Goal: Information Seeking & Learning: Learn about a topic

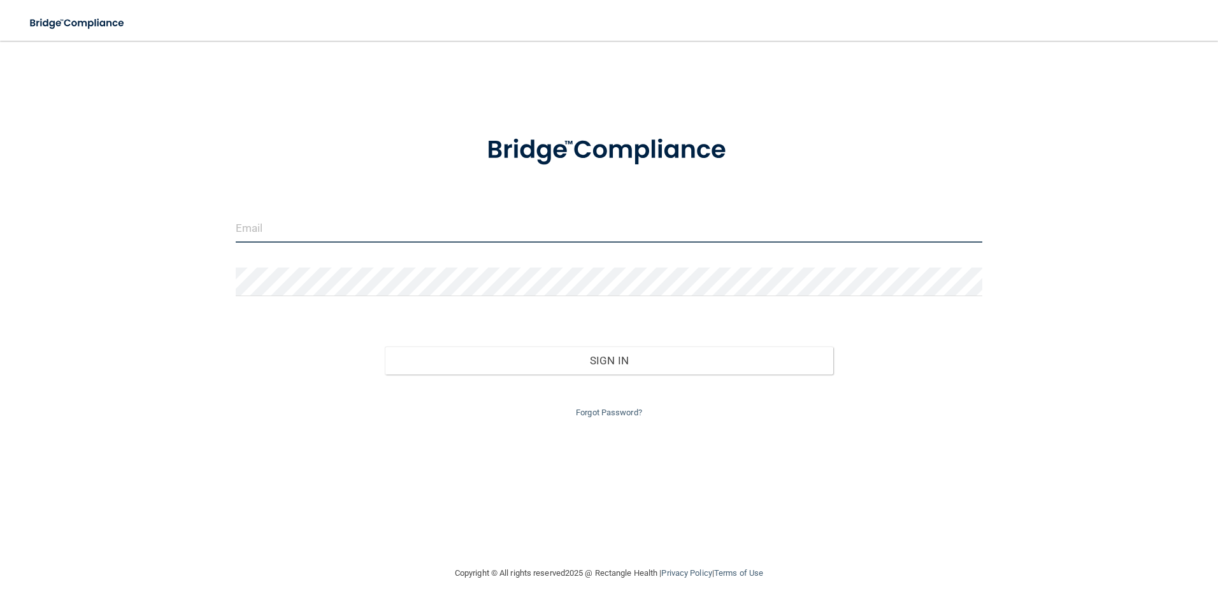
click at [294, 225] on input "email" at bounding box center [609, 228] width 747 height 29
type input "[PERSON_NAME][EMAIL_ADDRESS][PERSON_NAME][DOMAIN_NAME]"
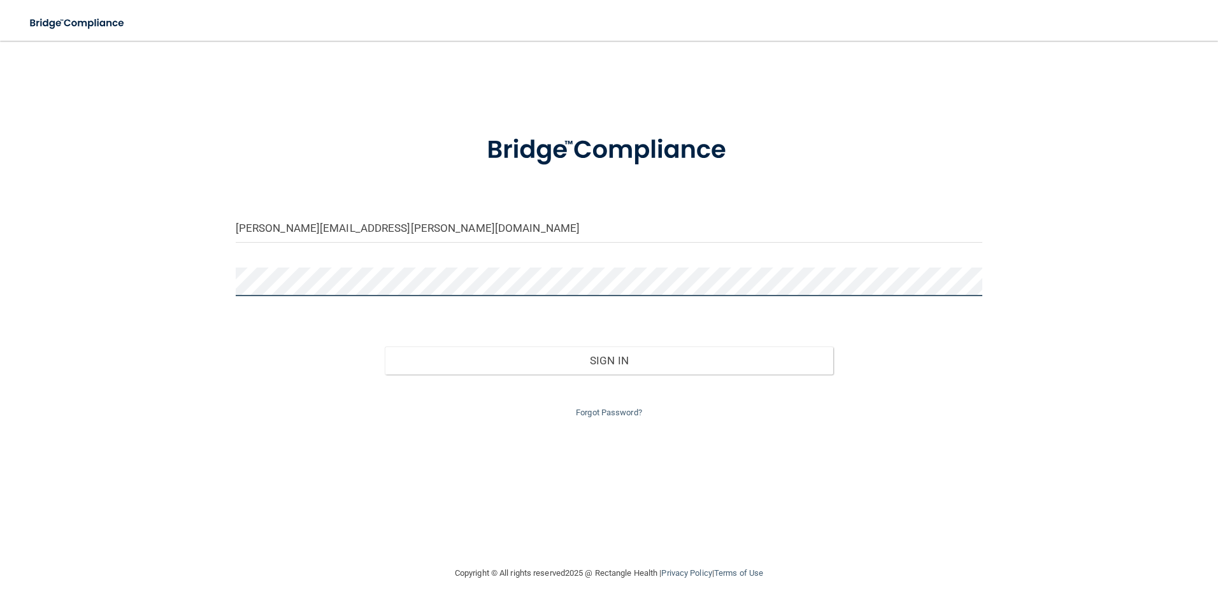
click at [385, 347] on button "Sign In" at bounding box center [609, 361] width 448 height 28
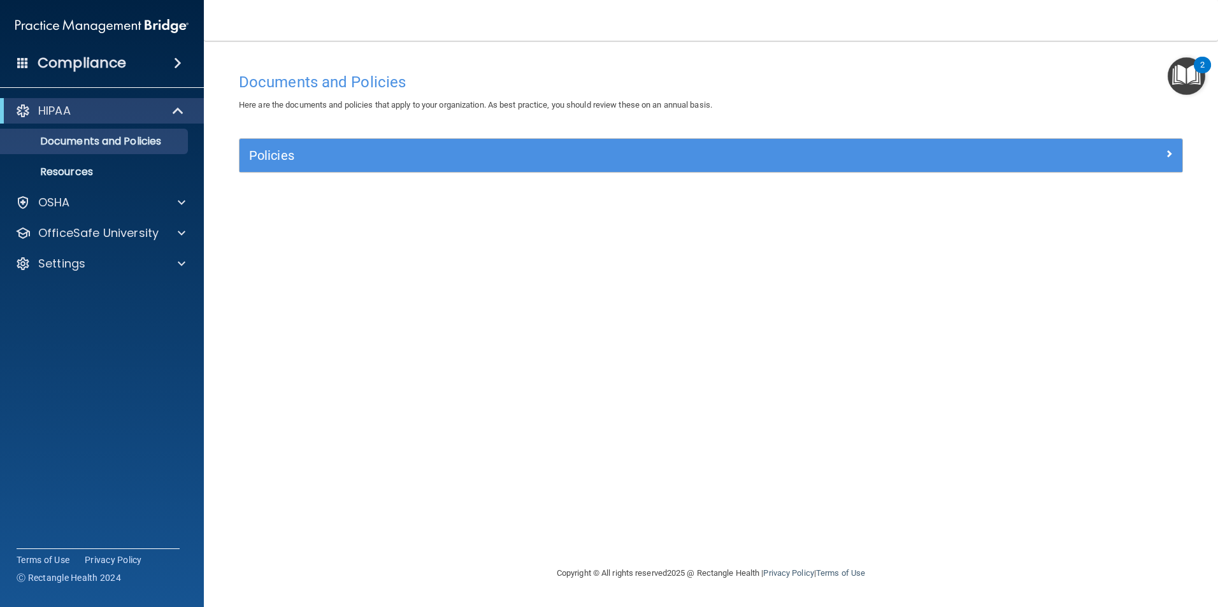
click at [709, 316] on div "Documents and Policies Here are the documents and policies that apply to your o…" at bounding box center [710, 315] width 963 height 499
click at [119, 240] on p "OfficeSafe University" at bounding box center [98, 233] width 120 height 15
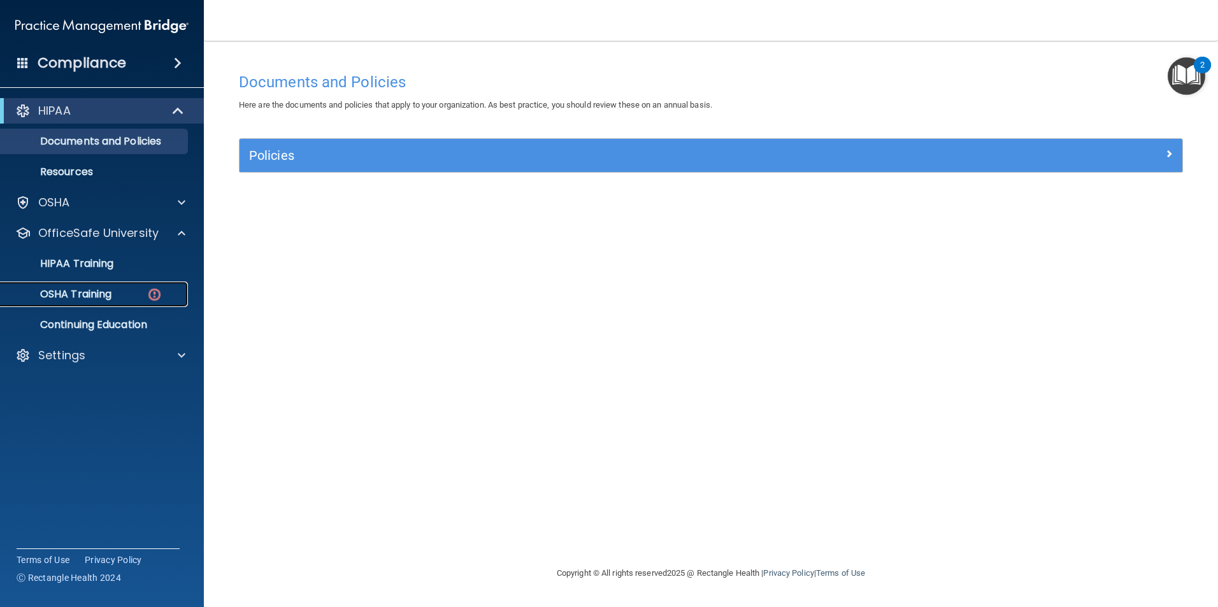
click at [106, 294] on p "OSHA Training" at bounding box center [59, 294] width 103 height 13
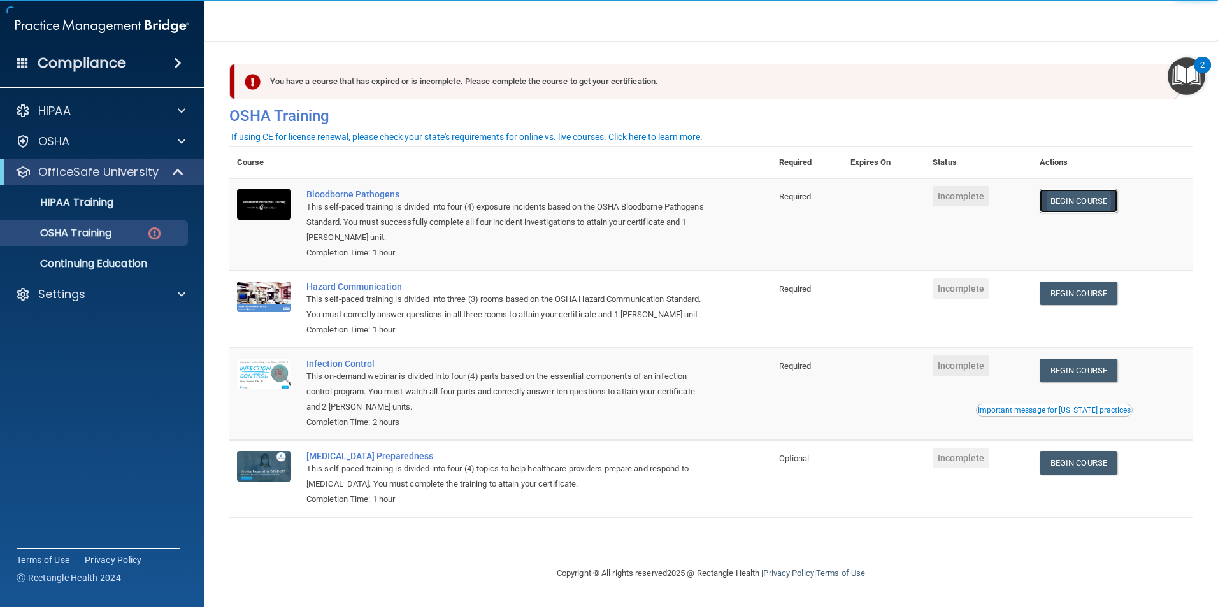
click at [1087, 195] on link "Begin Course" at bounding box center [1079, 201] width 78 height 24
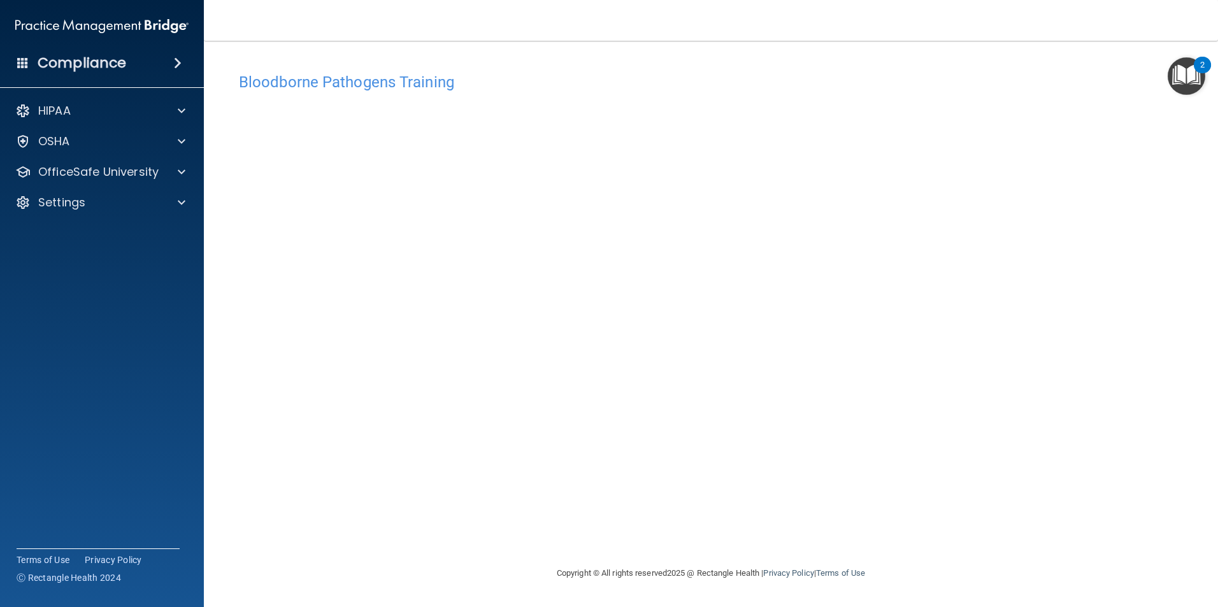
click at [951, 520] on div "Bloodborne Pathogens Training This course doesn’t expire until . Are you sure y…" at bounding box center [710, 315] width 963 height 499
click at [962, 531] on div "Bloodborne Pathogens Training This course doesn’t expire until . Are you sure y…" at bounding box center [710, 315] width 963 height 499
click at [877, 498] on div "Bloodborne Pathogens Training This course doesn’t expire until . Are you sure y…" at bounding box center [710, 315] width 963 height 499
click at [947, 526] on div "Bloodborne Pathogens Training This course doesn’t expire until . Are you sure y…" at bounding box center [710, 315] width 963 height 499
click at [876, 540] on div "Bloodborne Pathogens Training This course doesn’t expire until . Are you sure y…" at bounding box center [710, 315] width 963 height 499
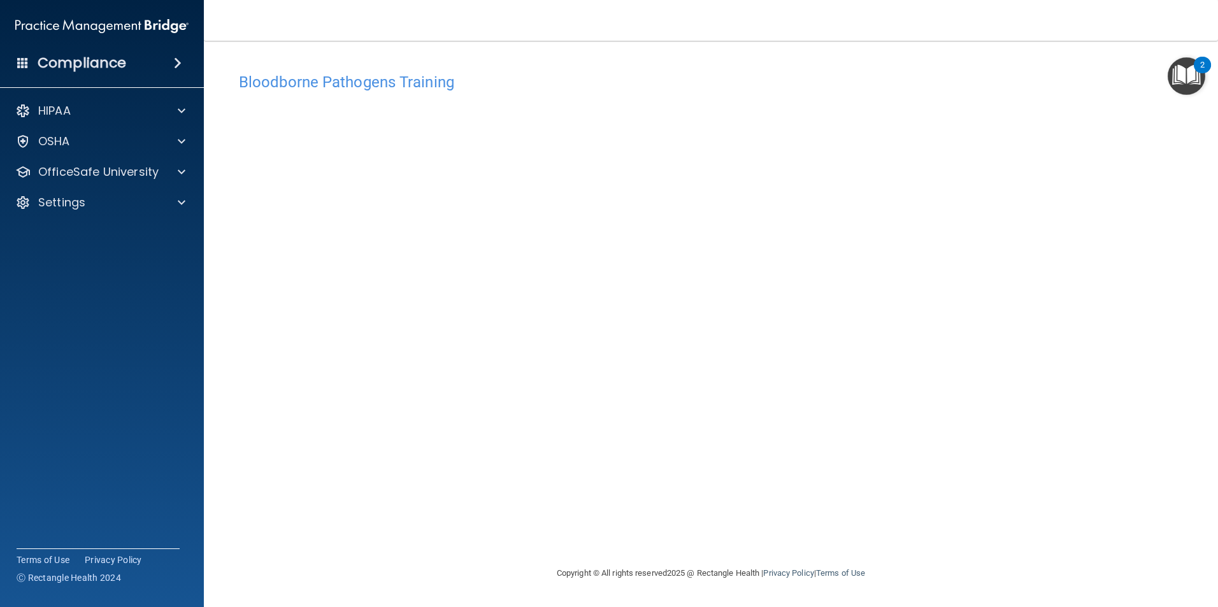
click at [904, 520] on div "Bloodborne Pathogens Training This course doesn’t expire until . Are you sure y…" at bounding box center [710, 315] width 963 height 499
click at [911, 523] on div "Bloodborne Pathogens Training This course doesn’t expire until . Are you sure y…" at bounding box center [710, 315] width 963 height 499
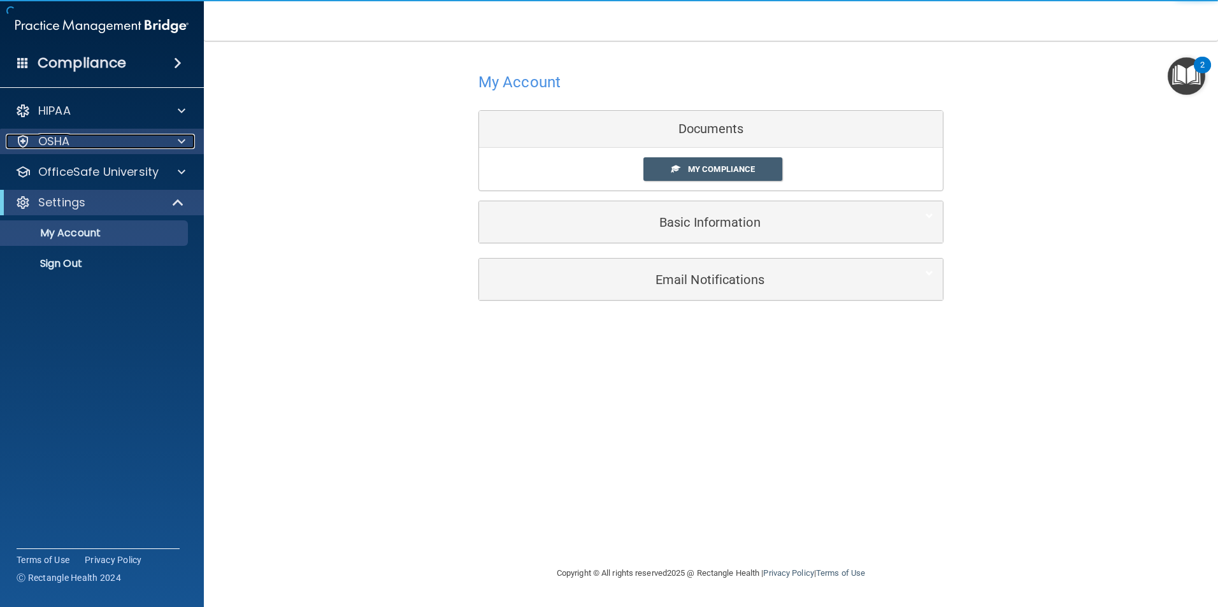
click at [110, 147] on div "OSHA" at bounding box center [85, 141] width 158 height 15
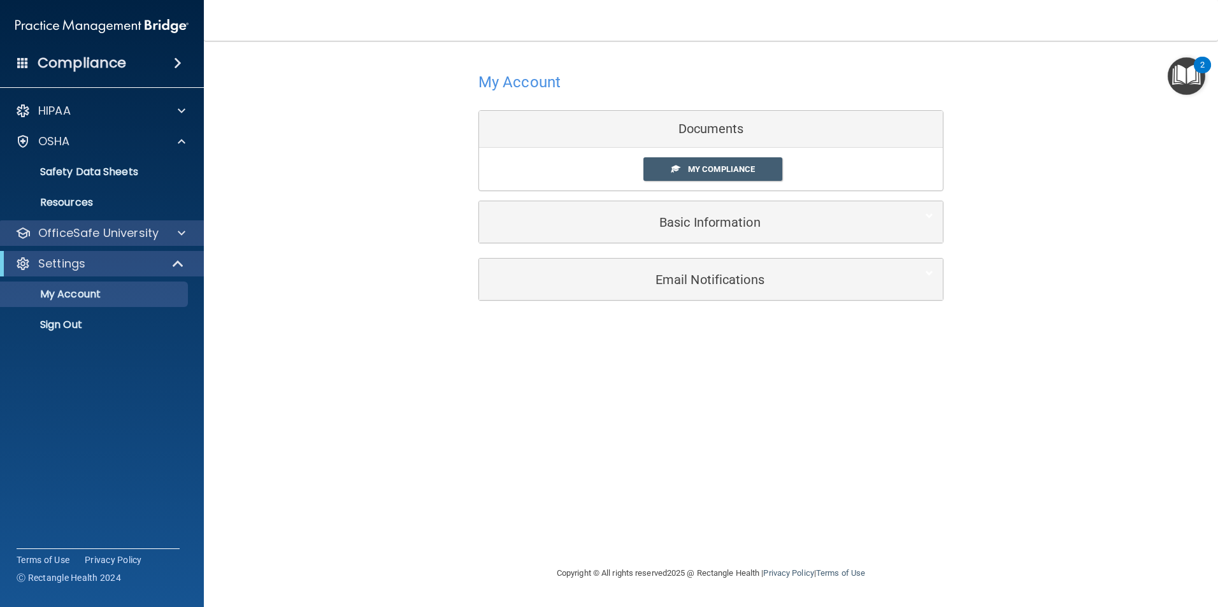
click at [129, 222] on div "OfficeSafe University" at bounding box center [102, 232] width 204 height 25
click at [185, 236] on span at bounding box center [182, 233] width 8 height 15
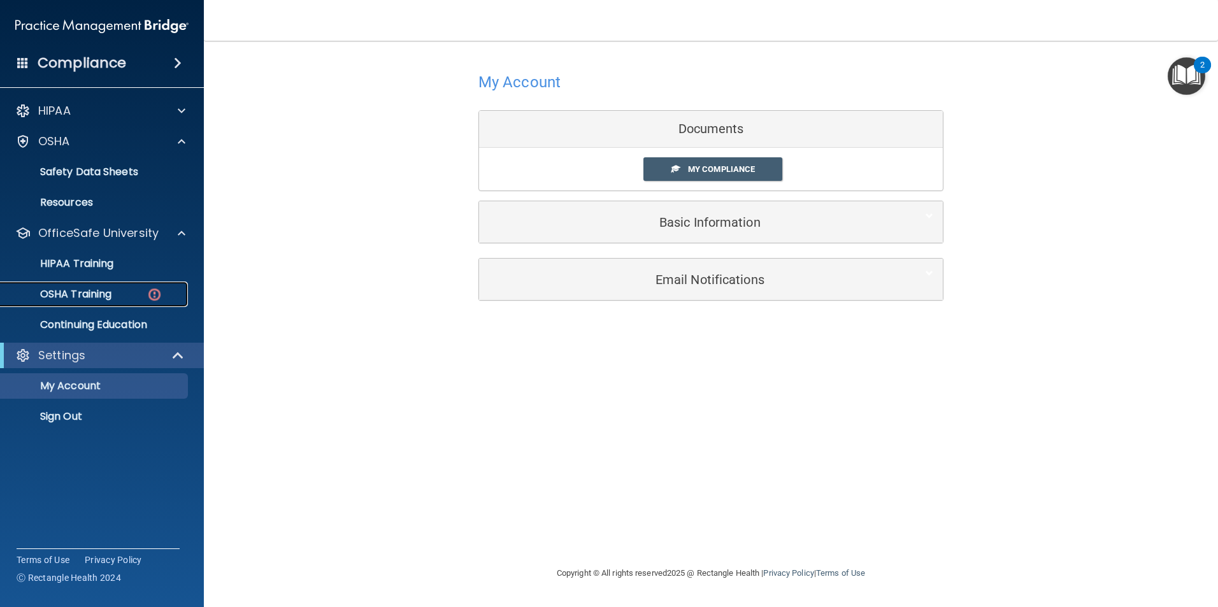
click at [136, 302] on link "OSHA Training" at bounding box center [87, 294] width 201 height 25
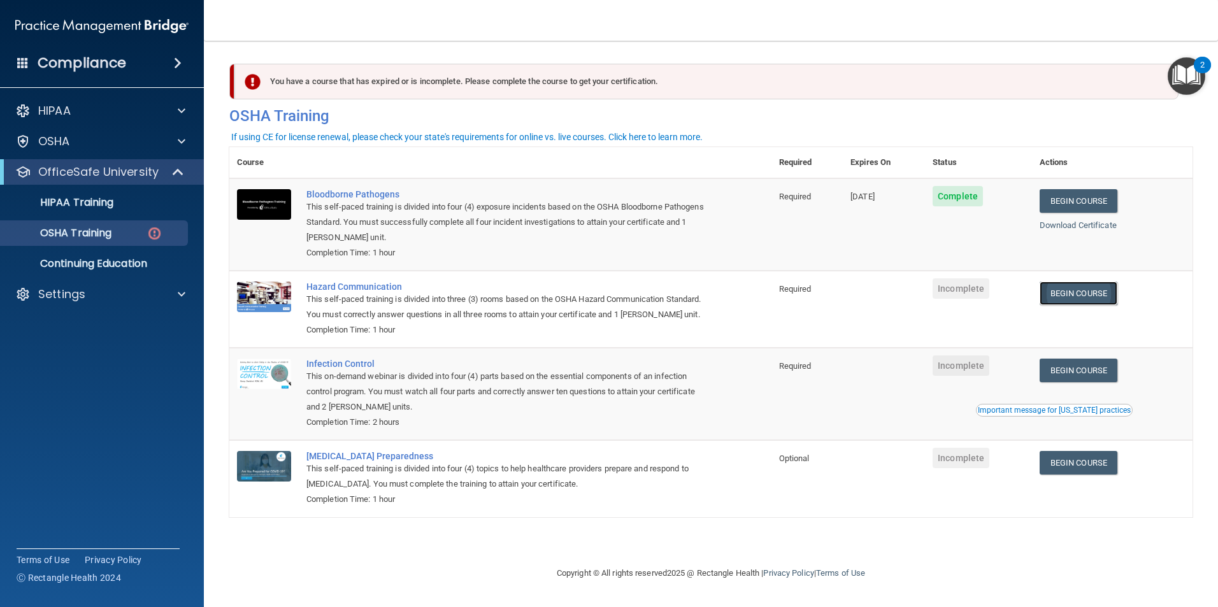
click at [1073, 291] on link "Begin Course" at bounding box center [1079, 294] width 78 height 24
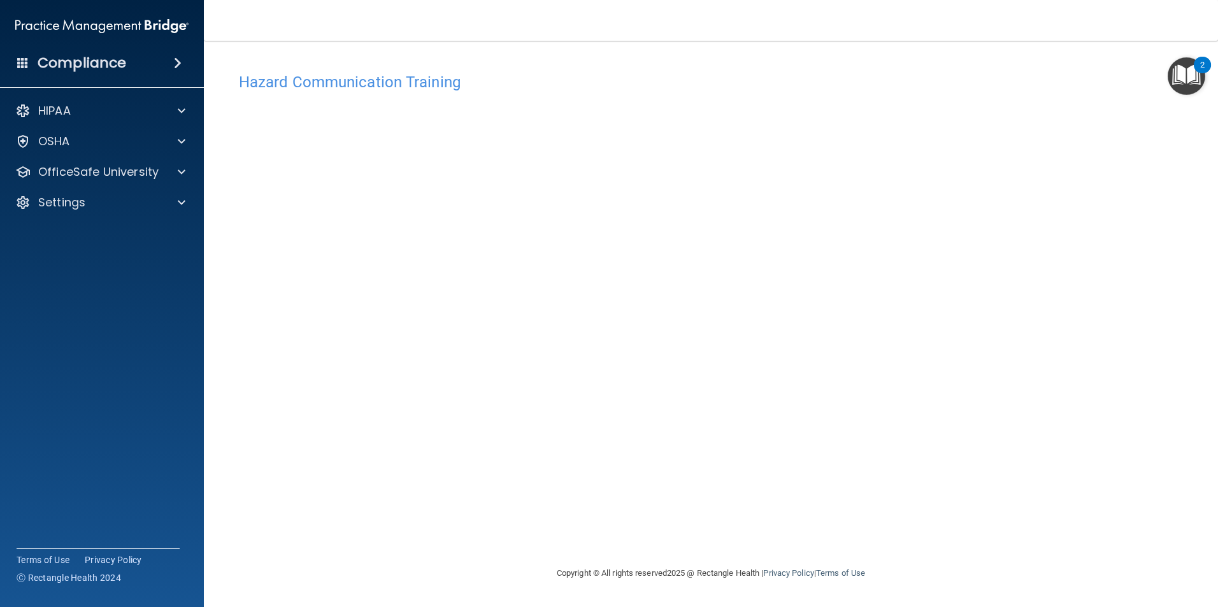
click at [308, 82] on h4 "Hazard Communication Training" at bounding box center [711, 82] width 944 height 17
click at [183, 143] on span at bounding box center [182, 141] width 8 height 15
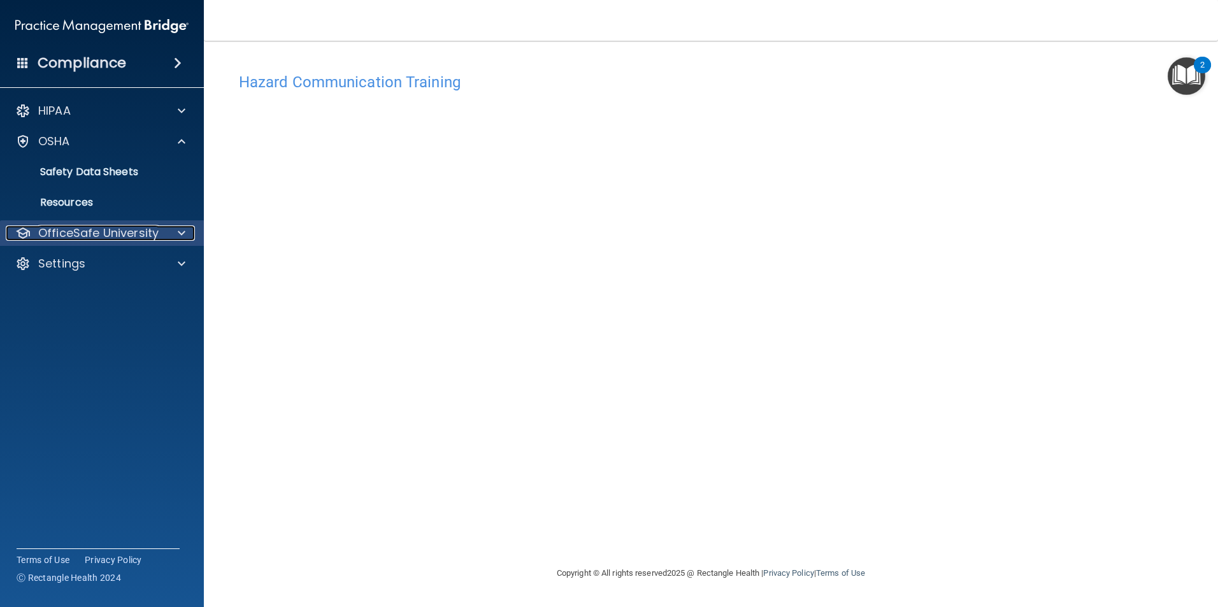
click at [178, 228] on span at bounding box center [182, 233] width 8 height 15
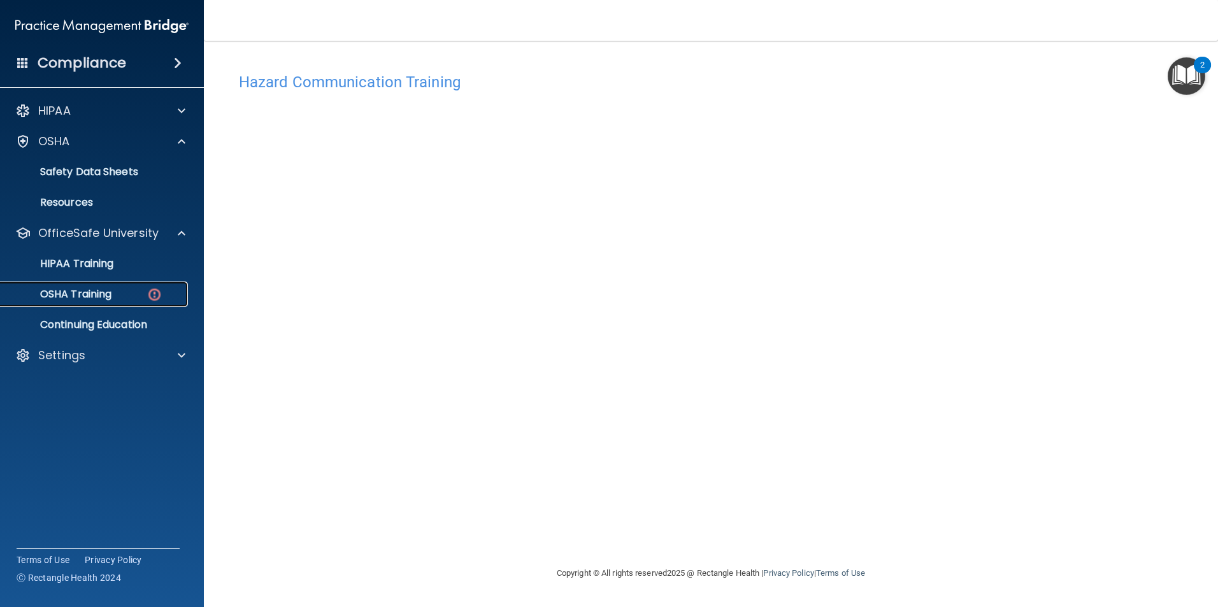
click at [110, 297] on p "OSHA Training" at bounding box center [59, 294] width 103 height 13
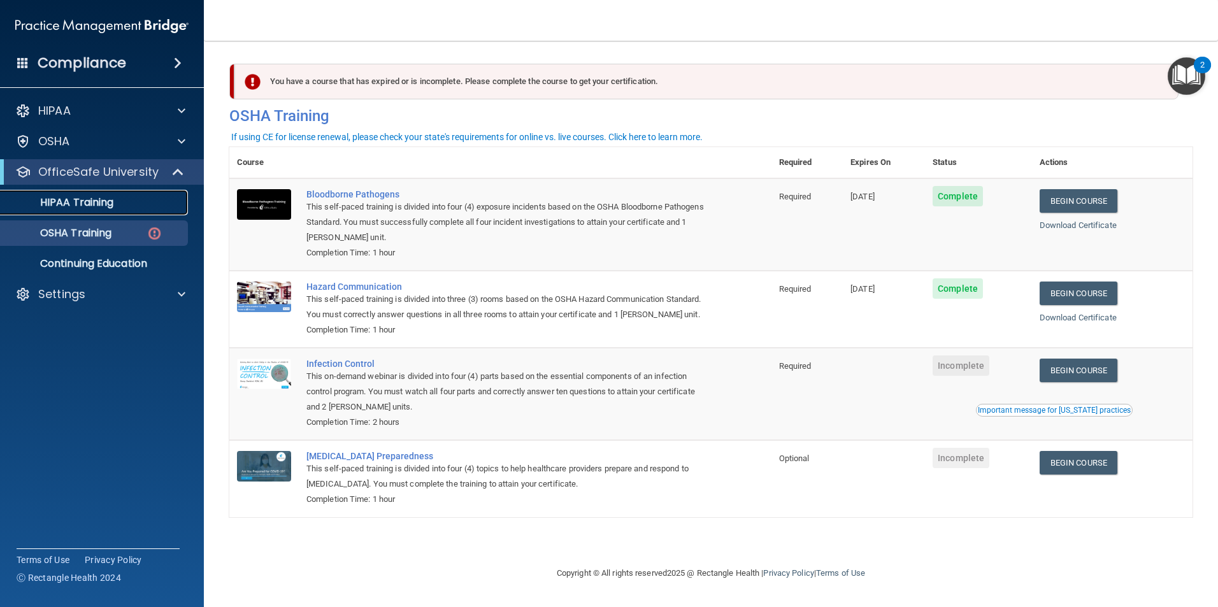
click at [145, 197] on div "HIPAA Training" at bounding box center [95, 202] width 174 height 13
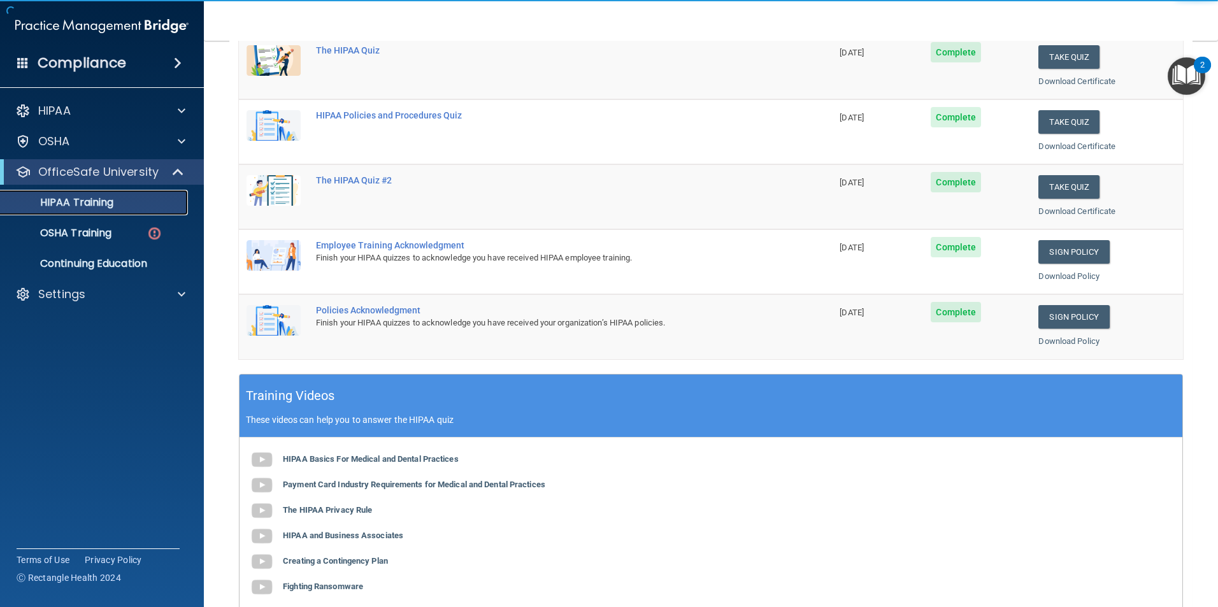
scroll to position [191, 0]
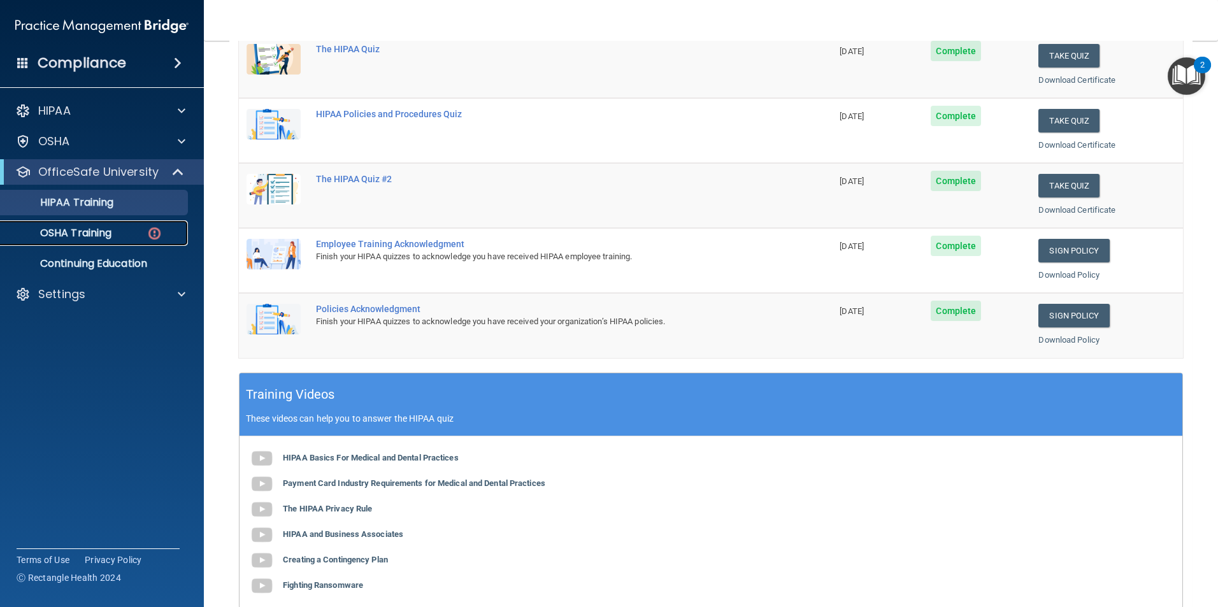
click at [115, 235] on div "OSHA Training" at bounding box center [95, 233] width 174 height 13
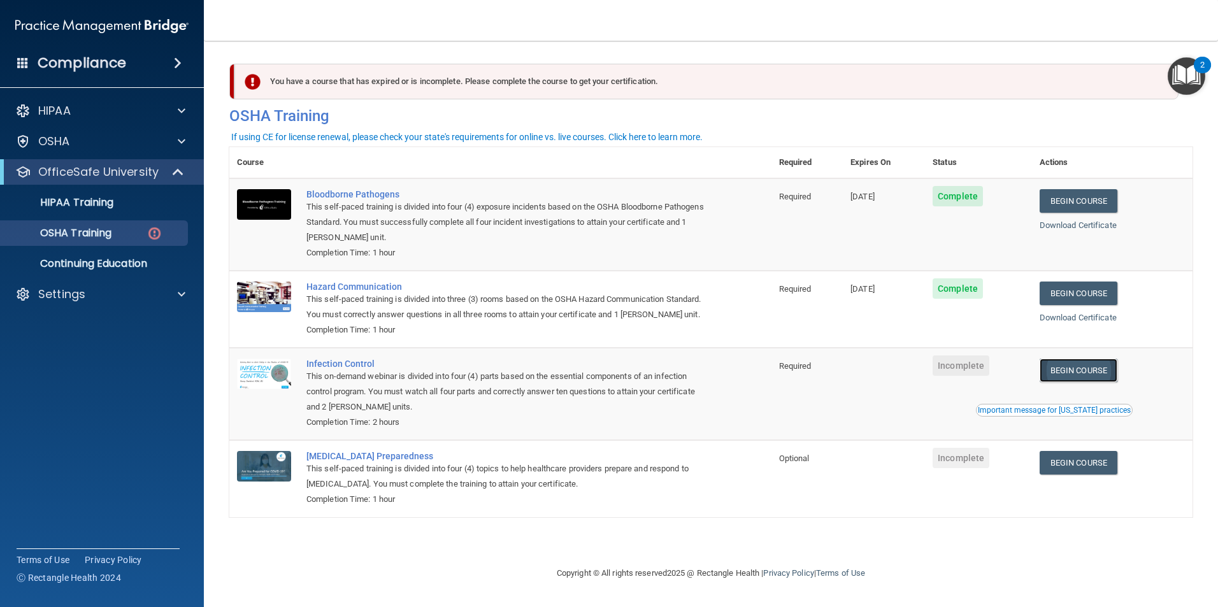
click at [1076, 382] on link "Begin Course" at bounding box center [1079, 371] width 78 height 24
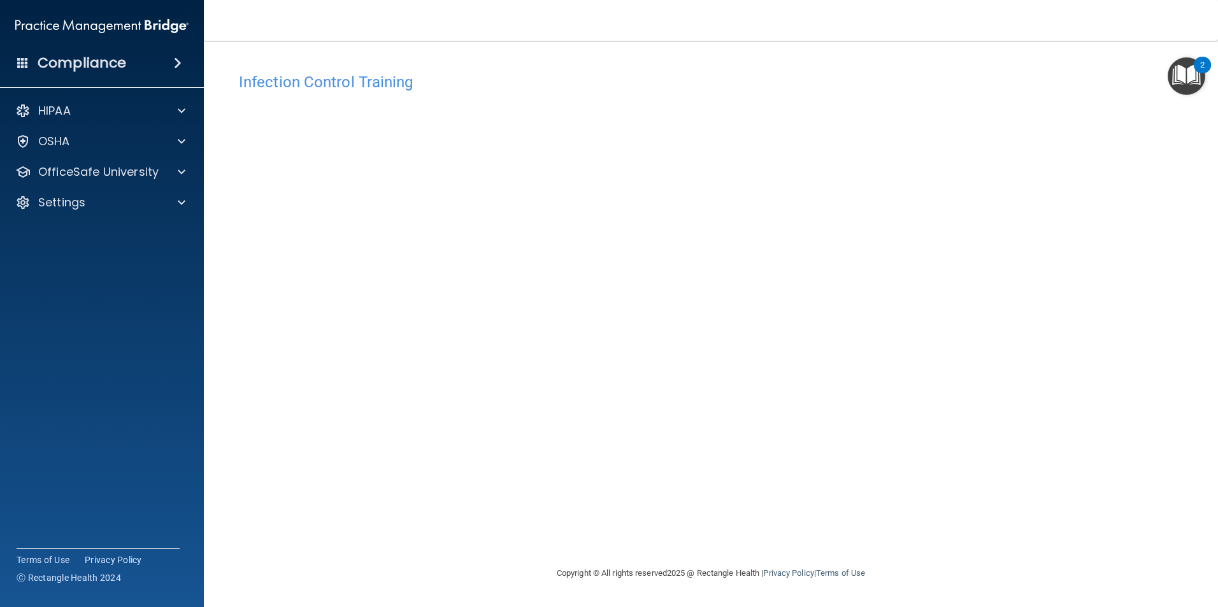
click at [1084, 376] on div "Infection Control Training This course doesn’t expire until . Are you sure you …" at bounding box center [710, 315] width 963 height 499
click at [171, 138] on div at bounding box center [180, 141] width 32 height 15
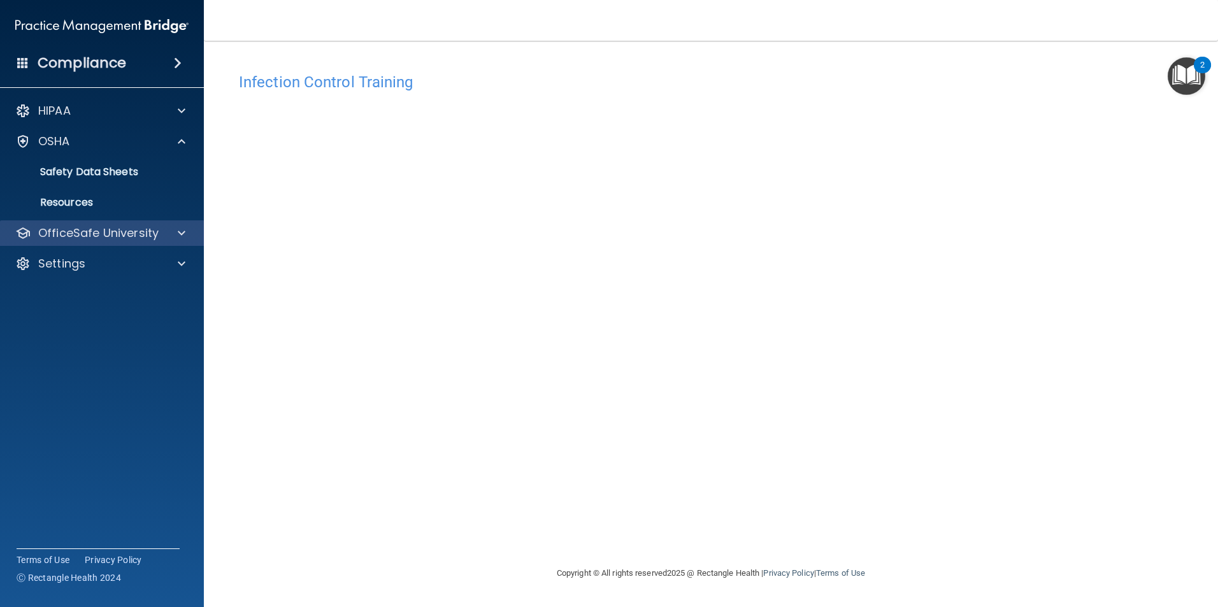
click at [155, 223] on div "OfficeSafe University" at bounding box center [102, 232] width 204 height 25
click at [171, 227] on div at bounding box center [180, 233] width 32 height 15
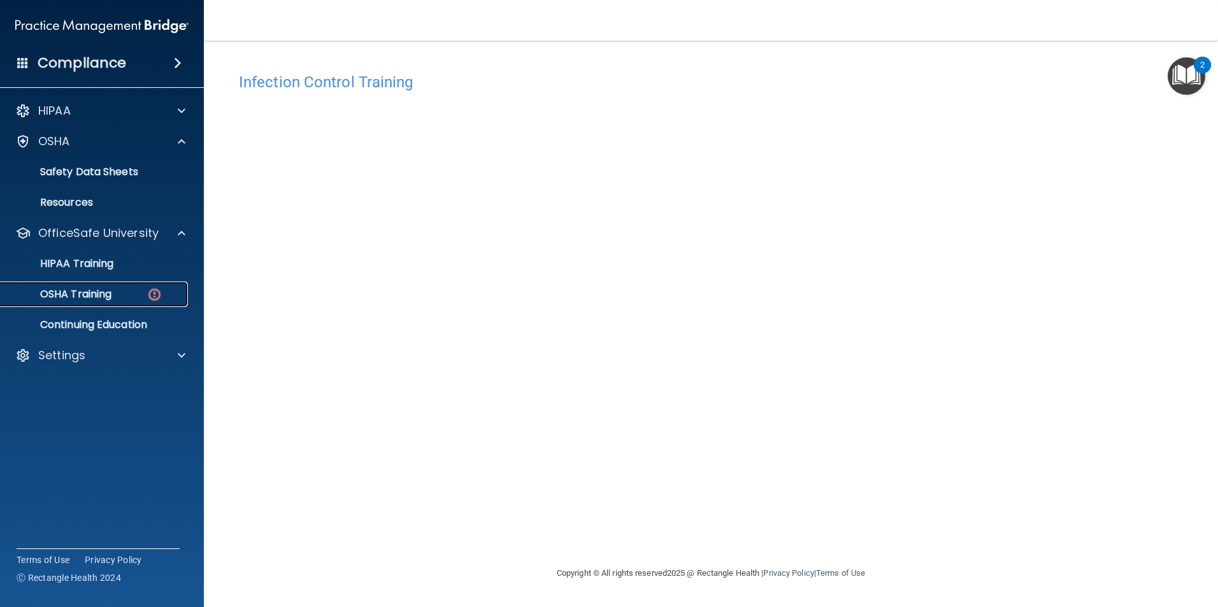
click at [97, 296] on p "OSHA Training" at bounding box center [59, 294] width 103 height 13
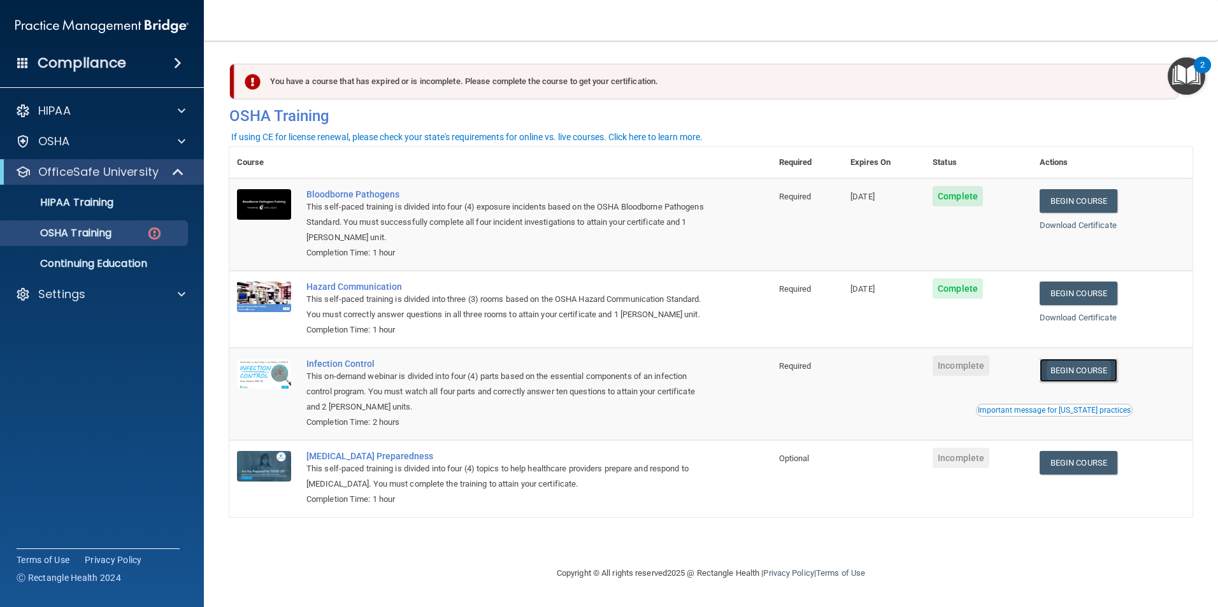
click at [1097, 382] on link "Begin Course" at bounding box center [1079, 371] width 78 height 24
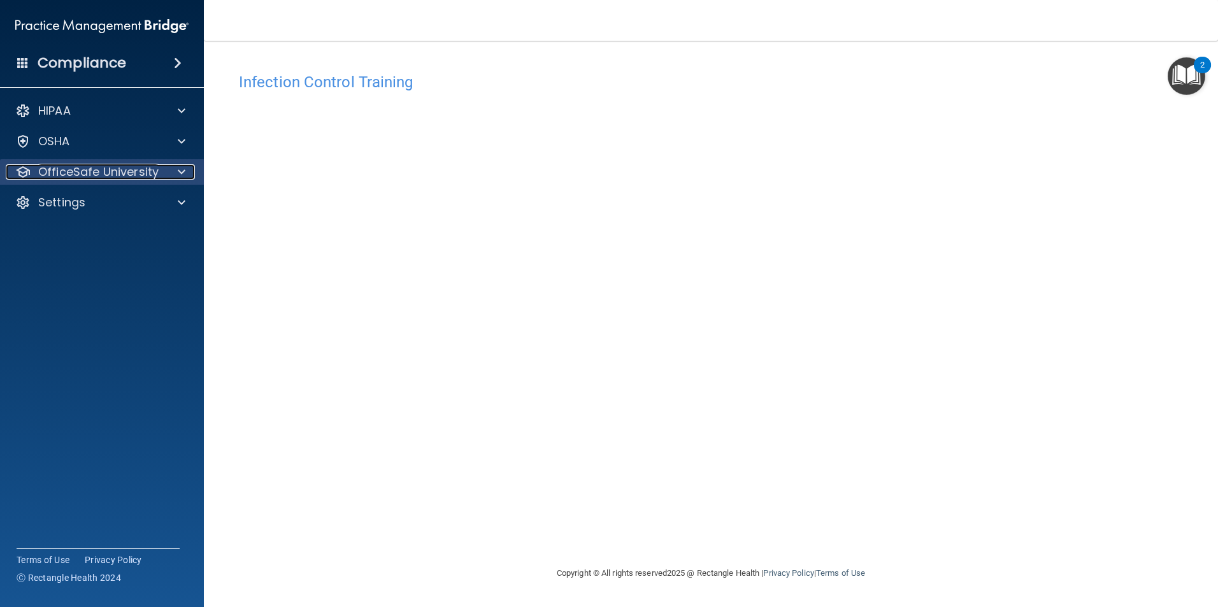
click at [149, 166] on p "OfficeSafe University" at bounding box center [98, 171] width 120 height 15
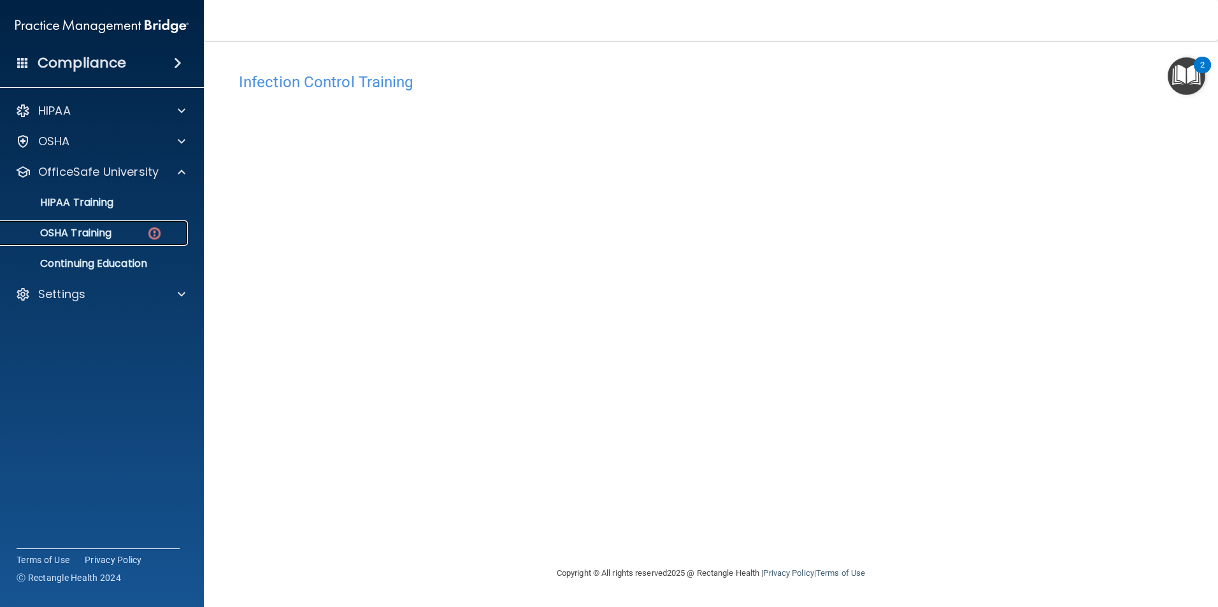
click at [105, 227] on p "OSHA Training" at bounding box center [59, 233] width 103 height 13
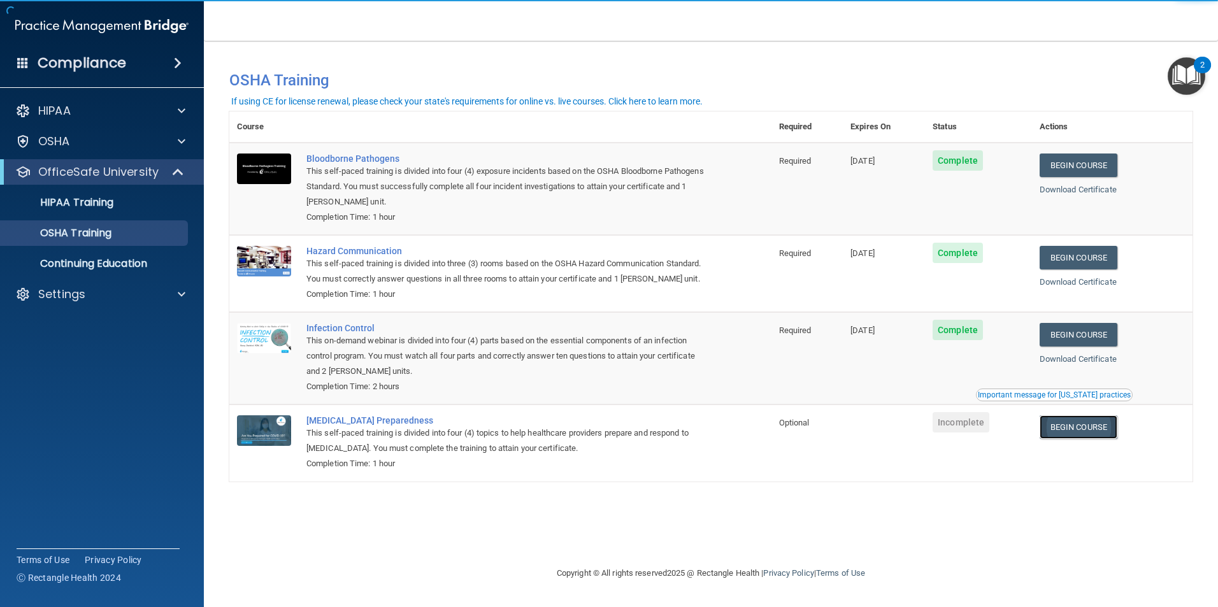
click at [1075, 439] on link "Begin Course" at bounding box center [1079, 427] width 78 height 24
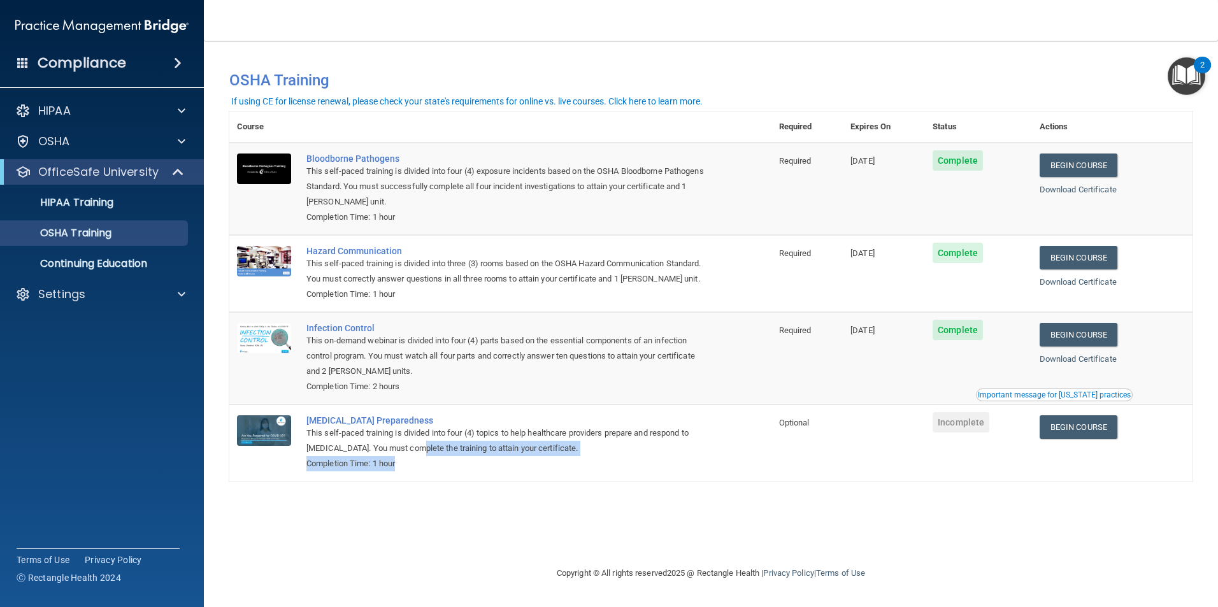
drag, startPoint x: 420, startPoint y: 465, endPoint x: 458, endPoint y: 489, distance: 44.7
click at [458, 481] on td "COVID-19 Preparedness This self-paced training is divided into four (4) topics …" at bounding box center [535, 443] width 473 height 76
click at [458, 471] on div "Completion Time: 1 hour" at bounding box center [506, 463] width 401 height 15
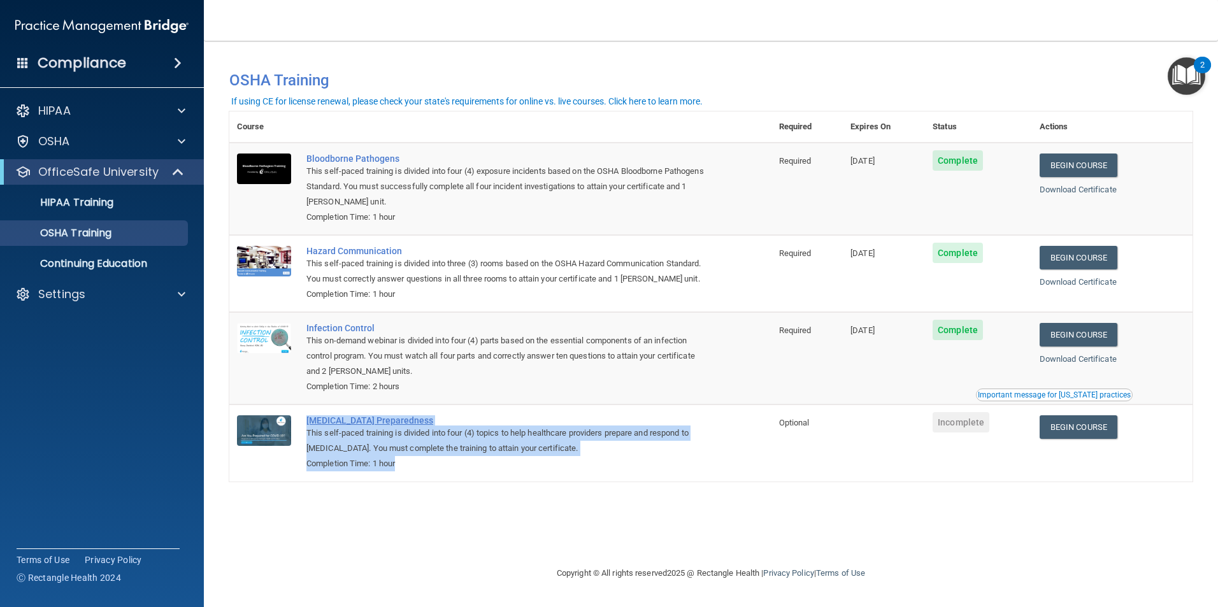
drag, startPoint x: 440, startPoint y: 489, endPoint x: 307, endPoint y: 438, distance: 142.6
click at [307, 438] on td "COVID-19 Preparedness This self-paced training is divided into four (4) topics …" at bounding box center [535, 443] width 473 height 76
drag, startPoint x: 307, startPoint y: 438, endPoint x: 431, endPoint y: 482, distance: 131.6
click at [431, 471] on div "Completion Time: 1 hour" at bounding box center [506, 463] width 401 height 15
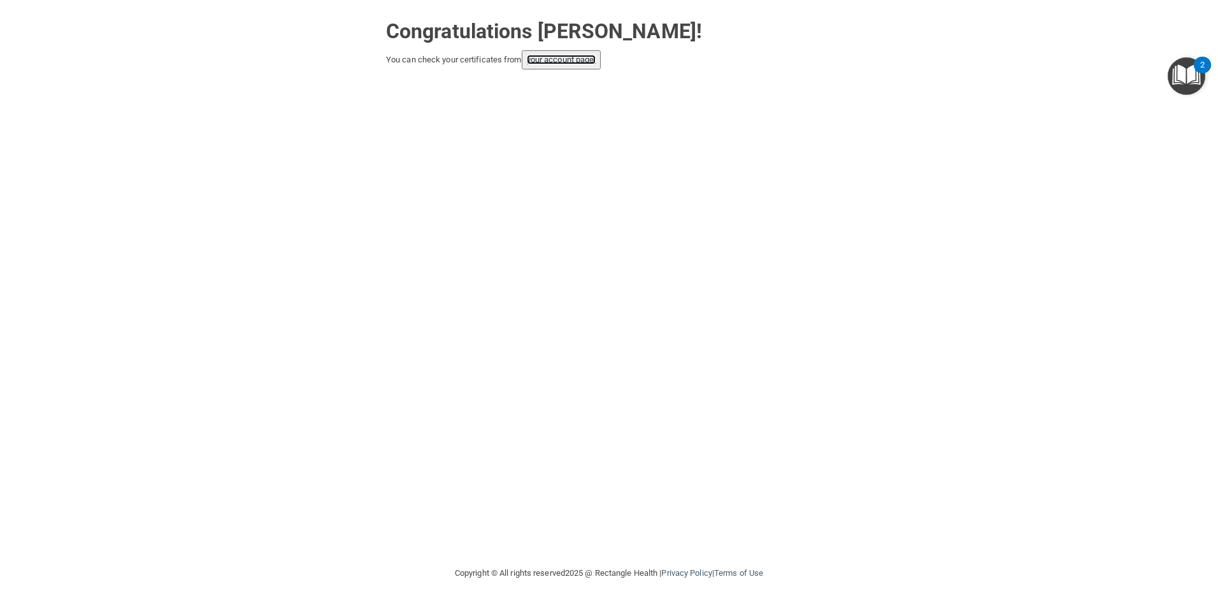
click at [551, 59] on link "your account page!" at bounding box center [561, 60] width 69 height 10
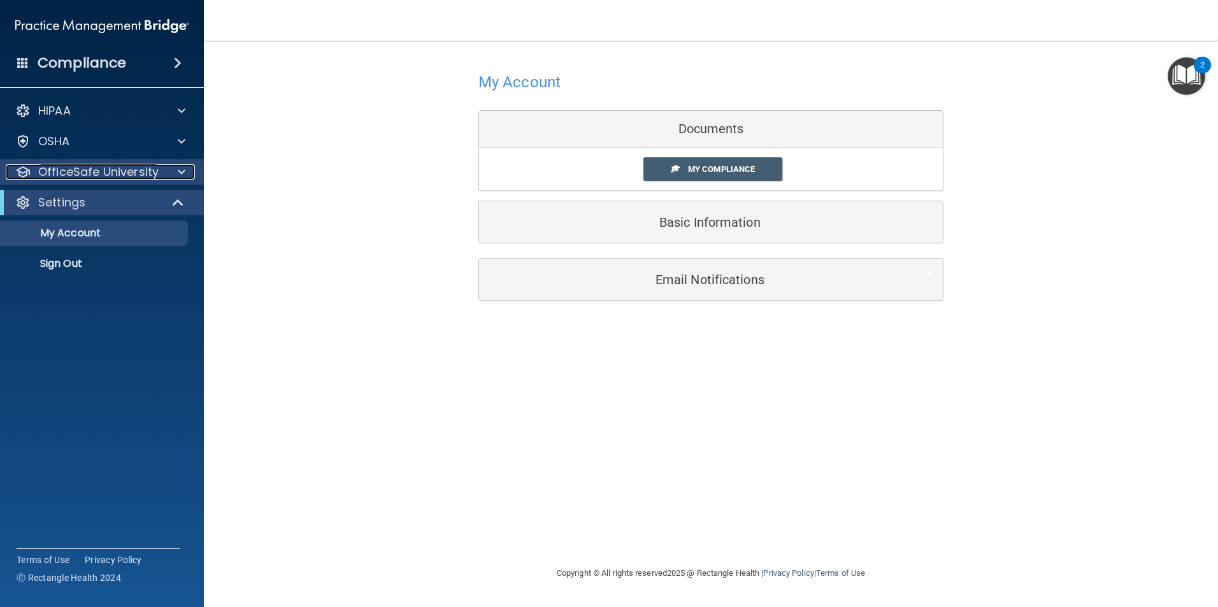
click at [143, 176] on p "OfficeSafe University" at bounding box center [98, 171] width 120 height 15
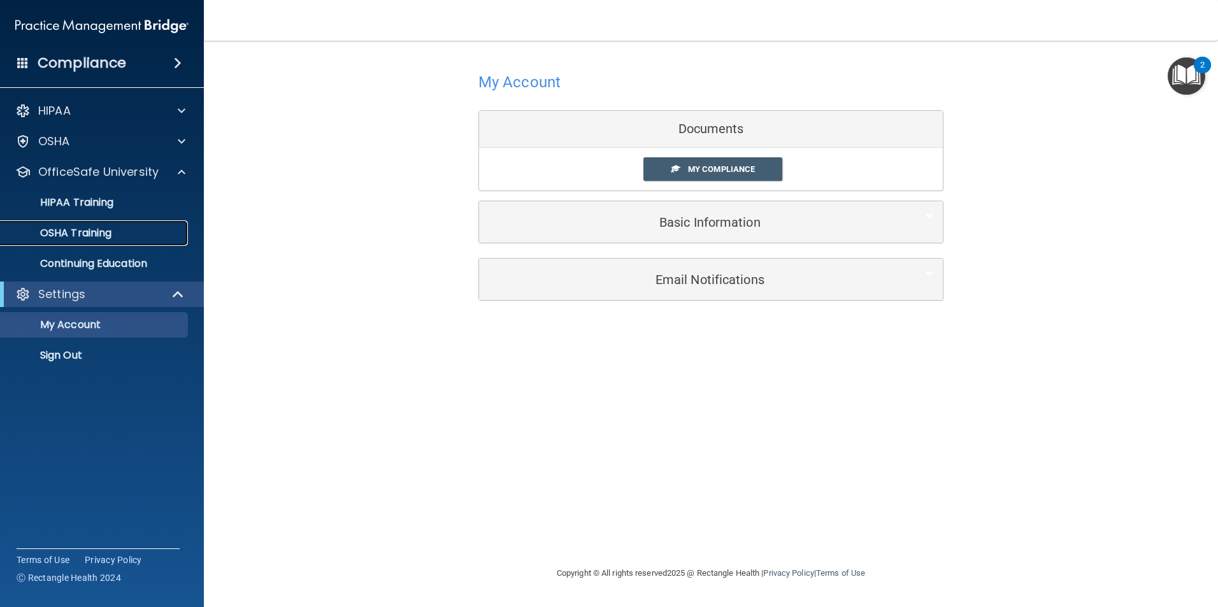
click at [132, 233] on div "OSHA Training" at bounding box center [95, 233] width 174 height 13
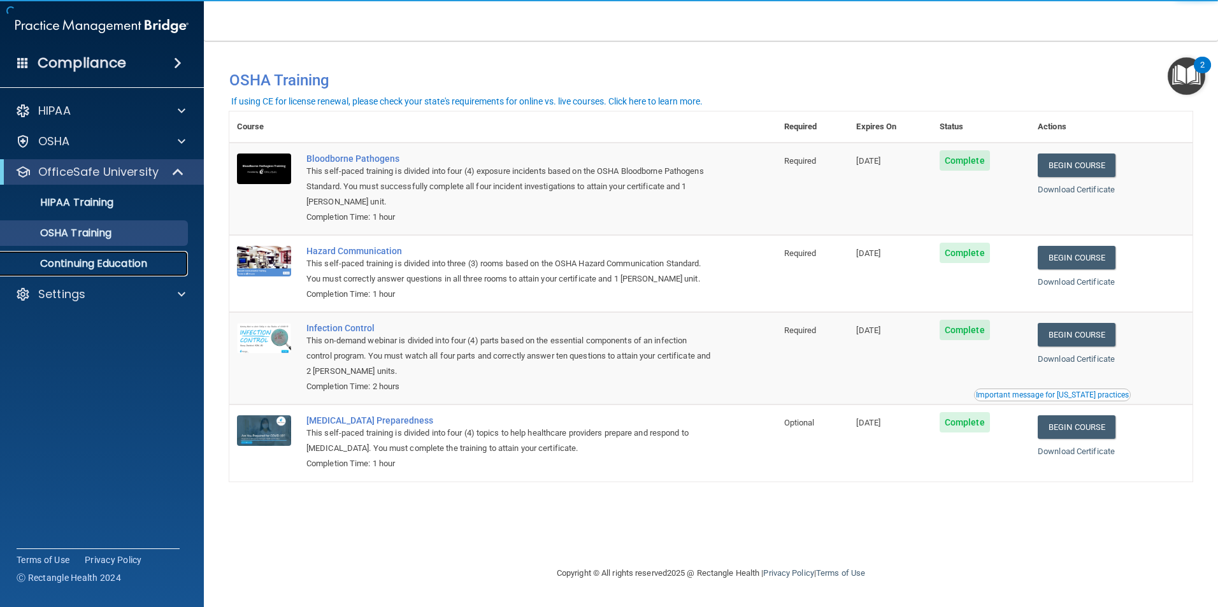
click at [102, 259] on p "Continuing Education" at bounding box center [95, 263] width 174 height 13
